Goal: Browse casually: Explore the website without a specific task or goal

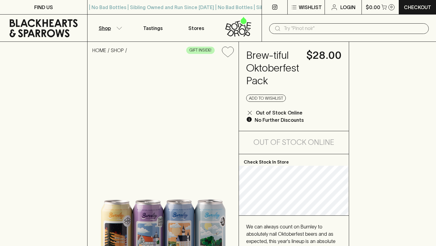
click at [104, 27] on p "Shop" at bounding box center [105, 28] width 12 height 7
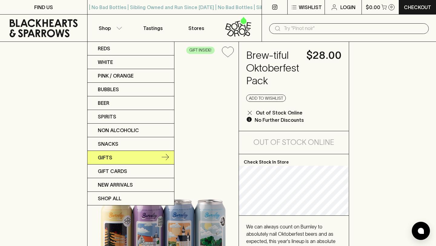
click at [111, 158] on p "Gifts" at bounding box center [105, 157] width 15 height 7
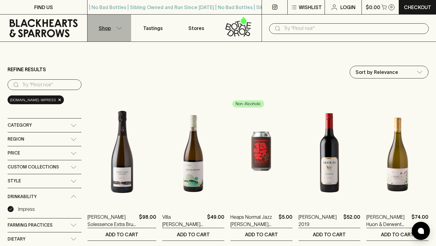
click at [105, 23] on button "Shop" at bounding box center [109, 28] width 44 height 27
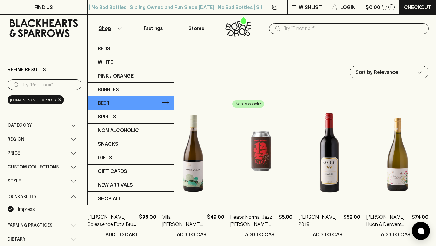
click at [169, 102] on icon at bounding box center [165, 102] width 7 height 6
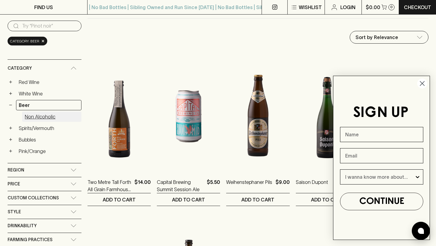
scroll to position [95, 0]
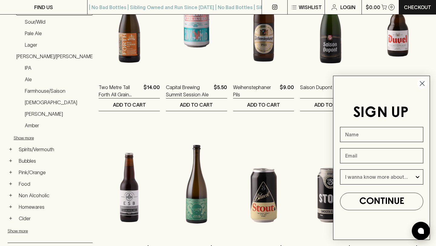
scroll to position [213, 0]
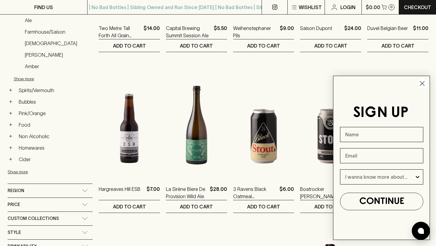
click at [419, 84] on circle "Close dialog" at bounding box center [422, 83] width 10 height 10
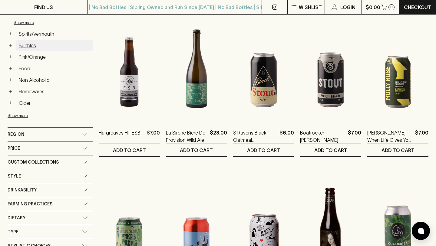
scroll to position [278, 0]
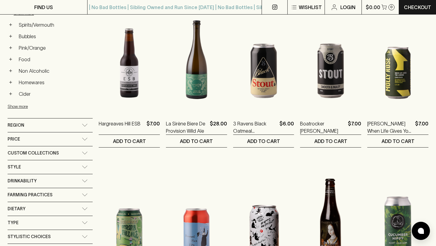
click at [31, 154] on span "Custom Collections" at bounding box center [33, 153] width 51 height 8
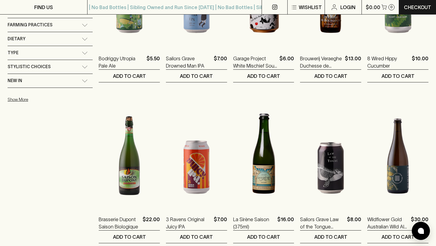
scroll to position [547, 0]
